Goal: Find specific page/section: Find specific page/section

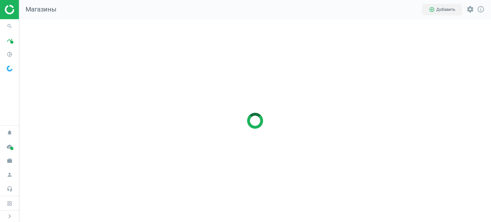
scroll to position [213, 482]
